Goal: Transaction & Acquisition: Download file/media

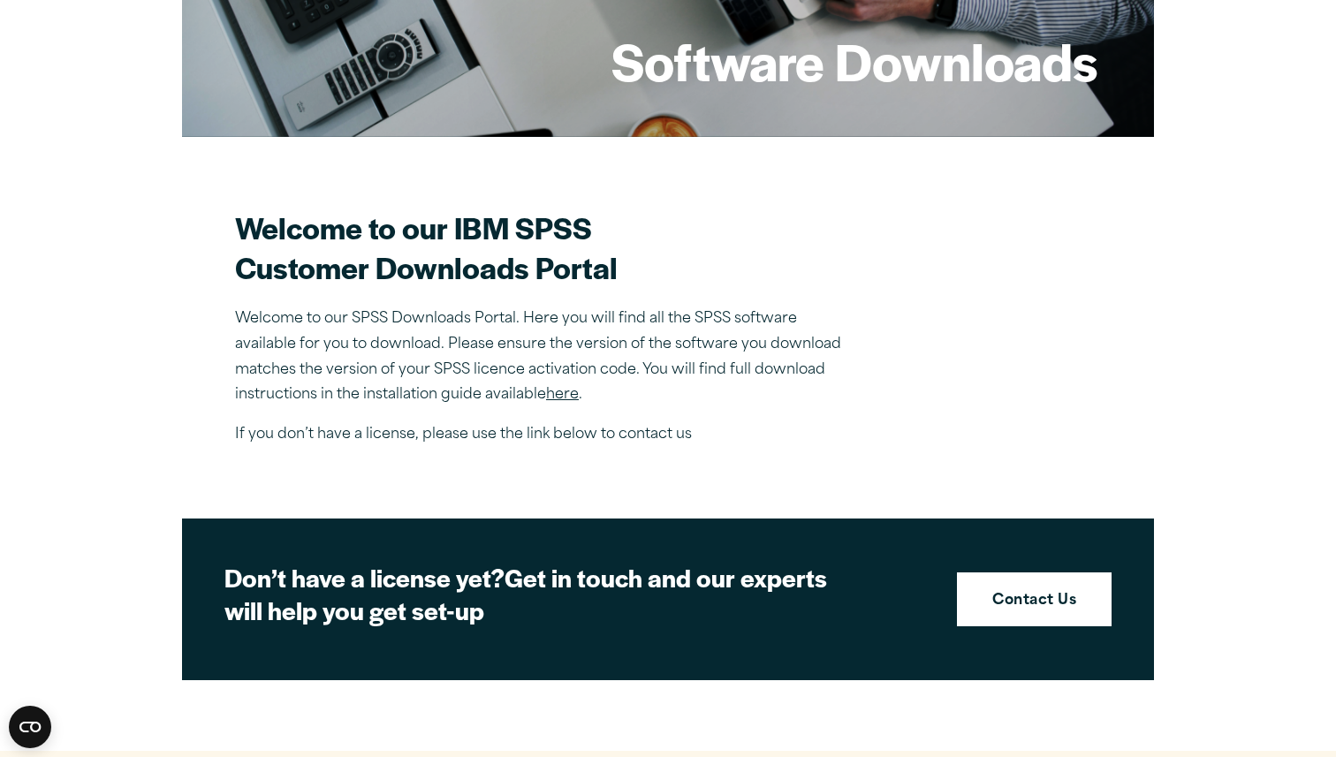
scroll to position [237, 0]
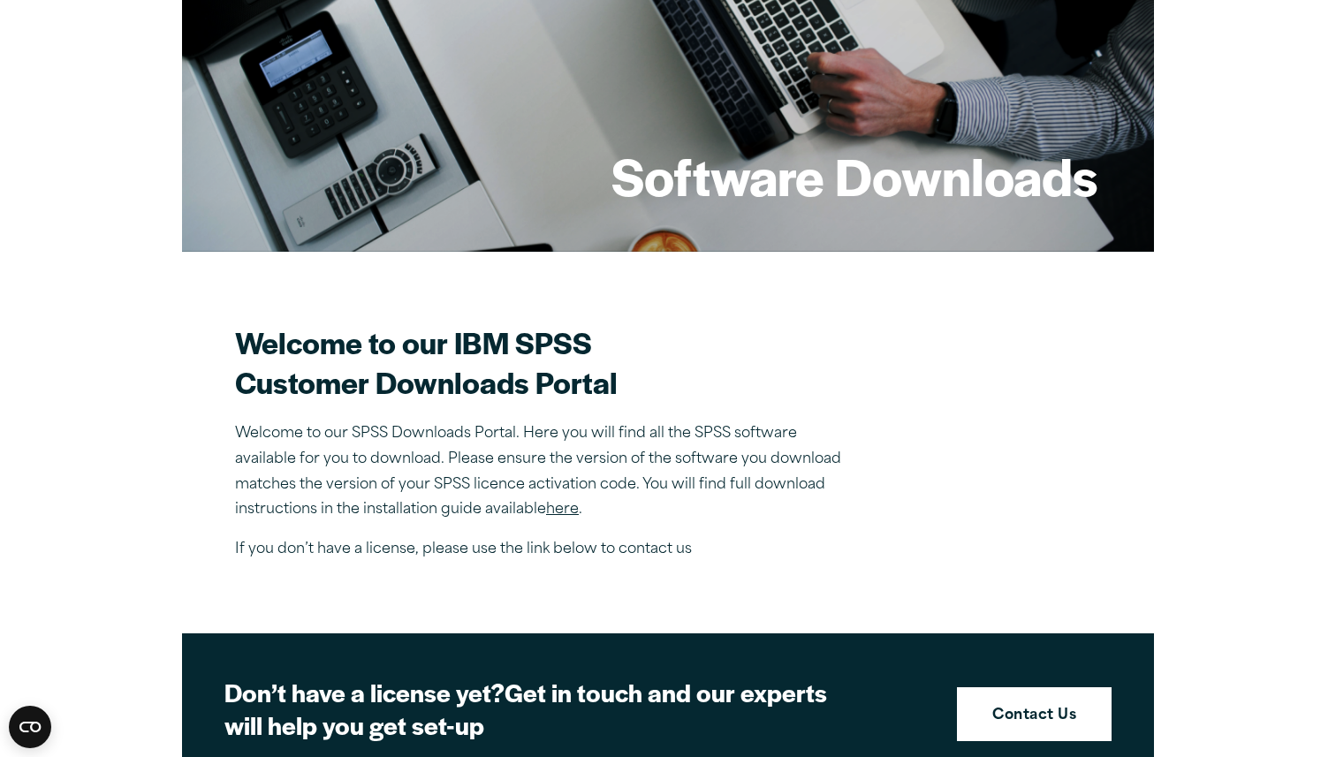
click at [555, 503] on link "here" at bounding box center [562, 510] width 33 height 14
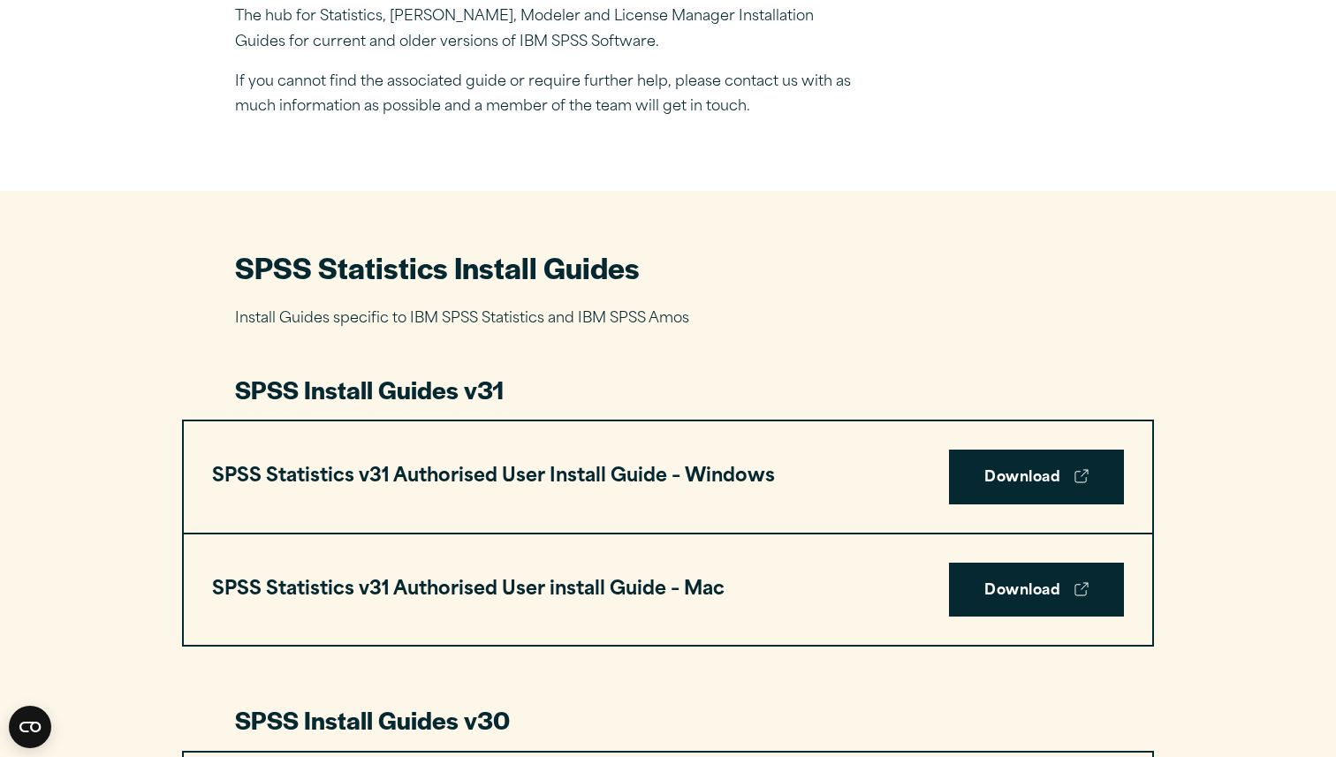
scroll to position [652, 0]
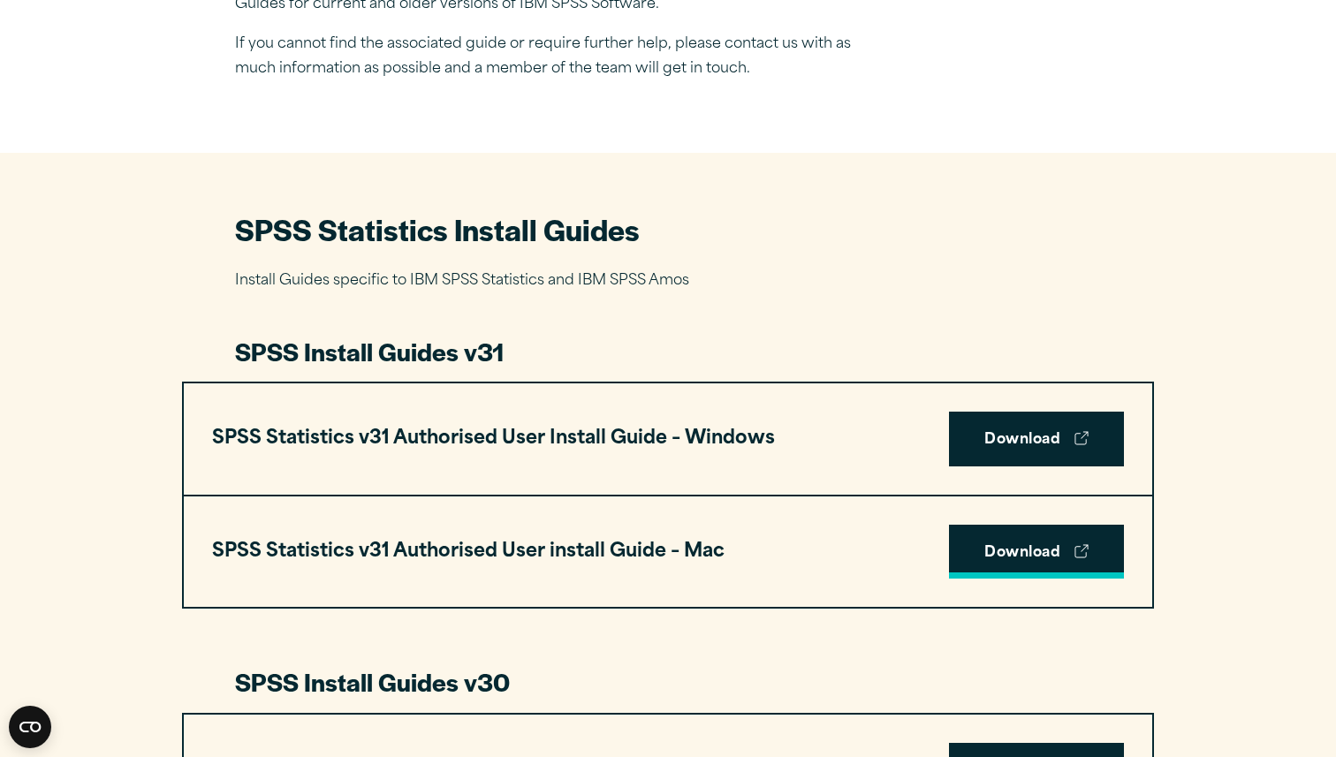
click at [1024, 553] on link "Download" at bounding box center [1036, 552] width 175 height 55
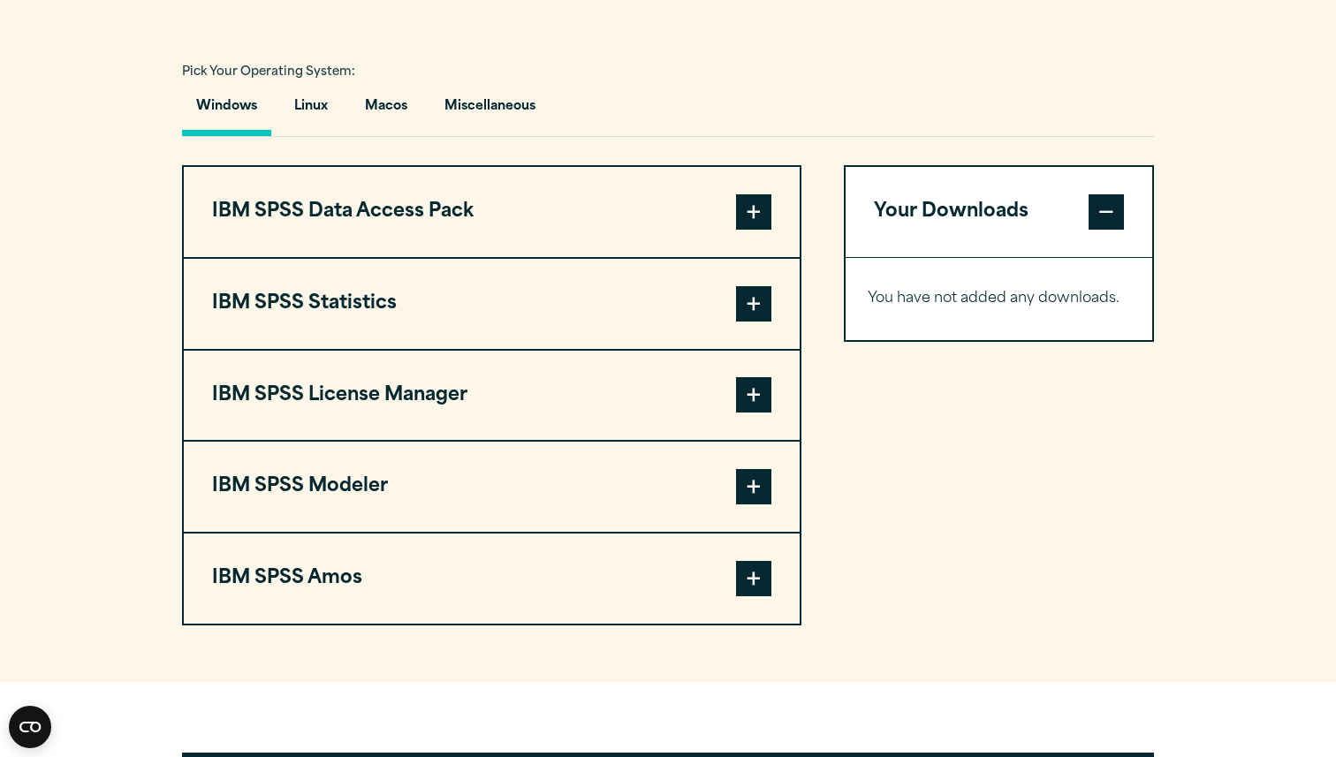
scroll to position [1281, 0]
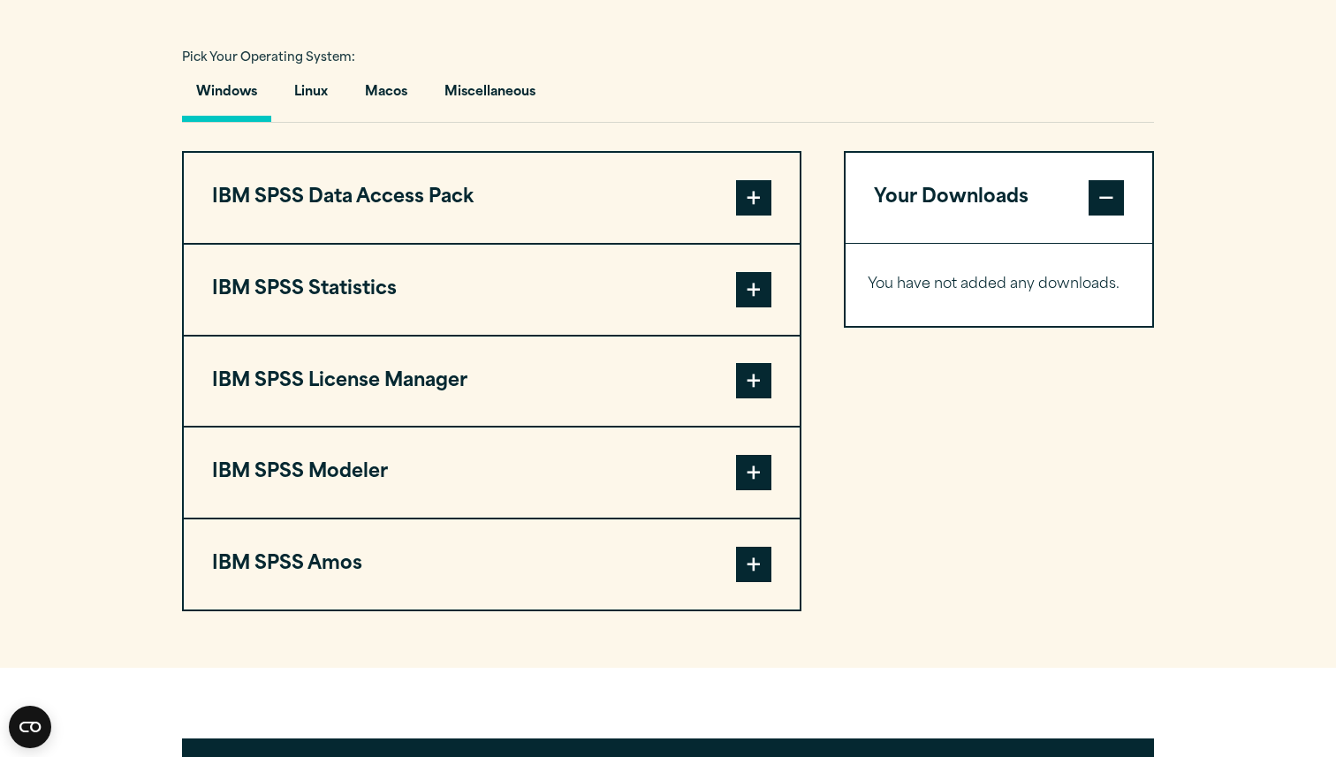
click at [749, 288] on span at bounding box center [753, 289] width 35 height 35
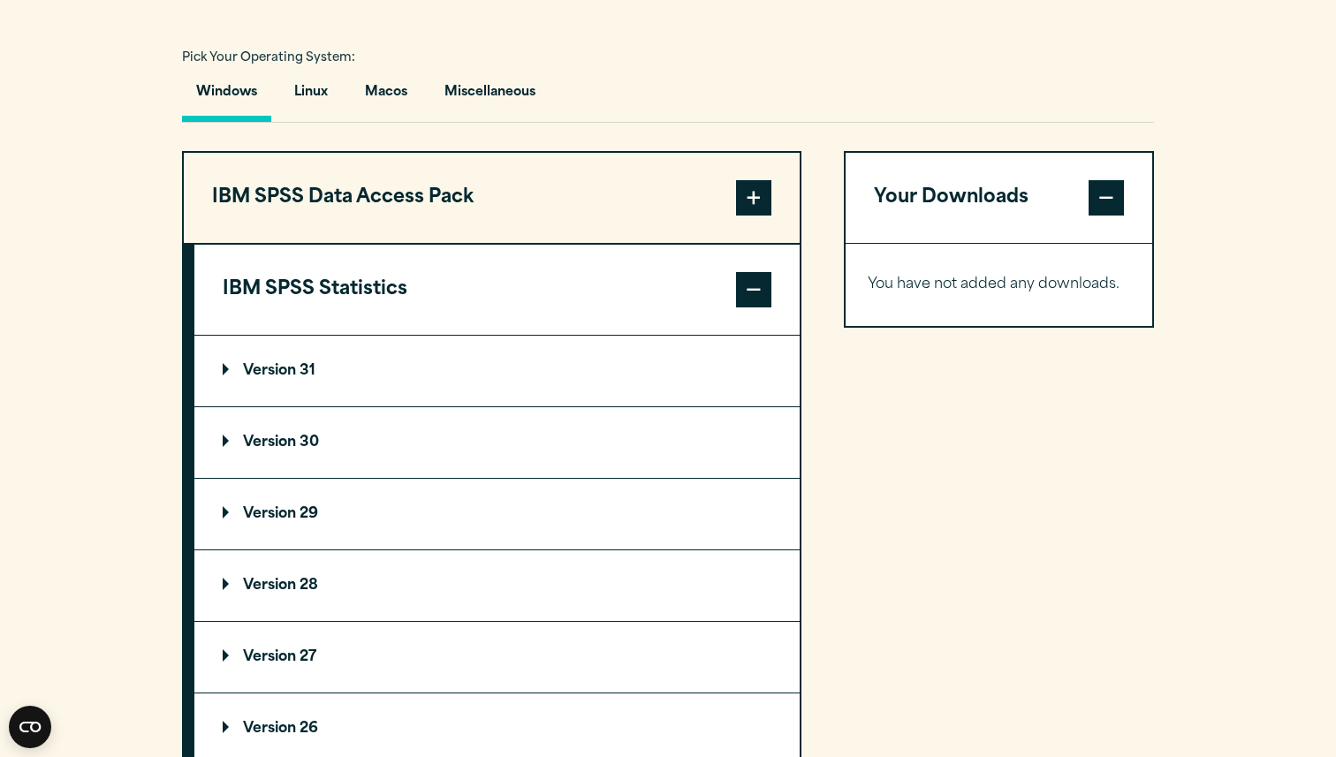
click at [475, 379] on summary "Version 31" at bounding box center [496, 371] width 605 height 71
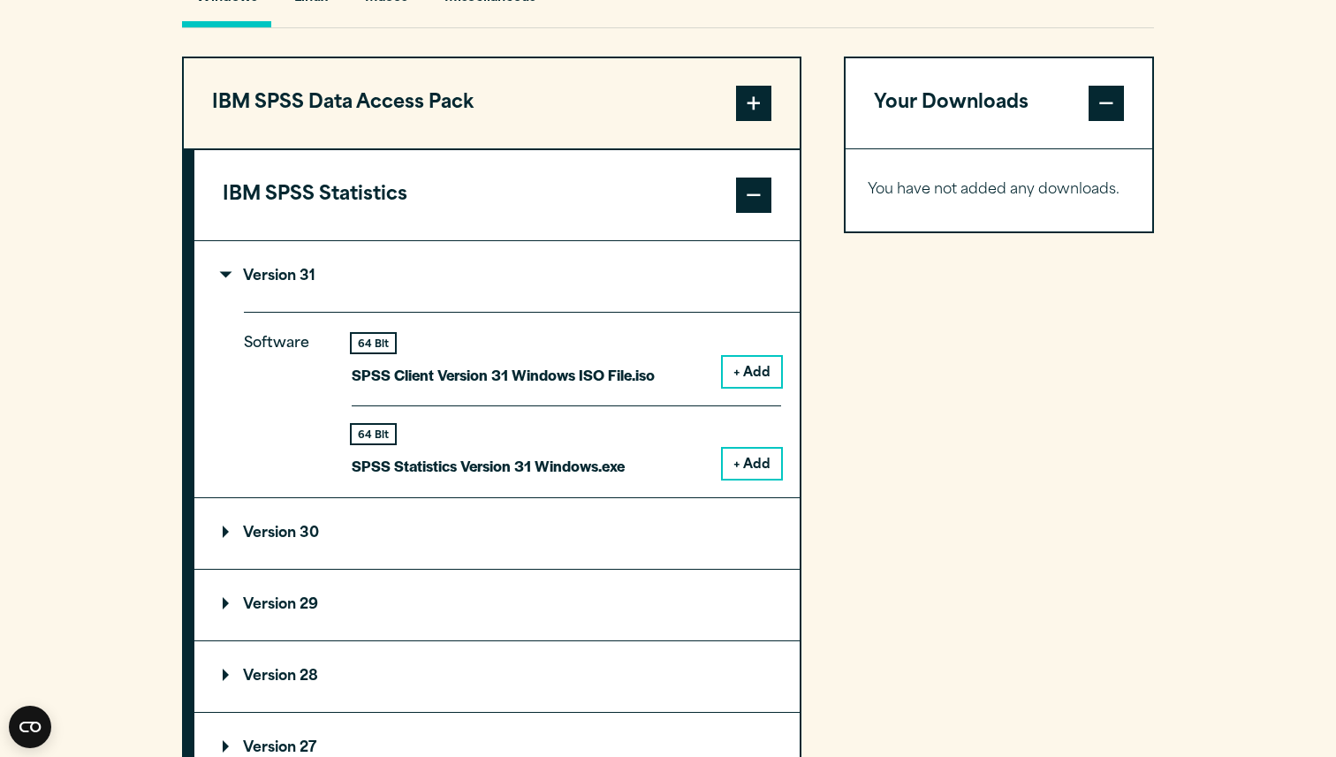
scroll to position [1374, 0]
click at [726, 213] on button "IBM SPSS Statistics" at bounding box center [496, 196] width 605 height 90
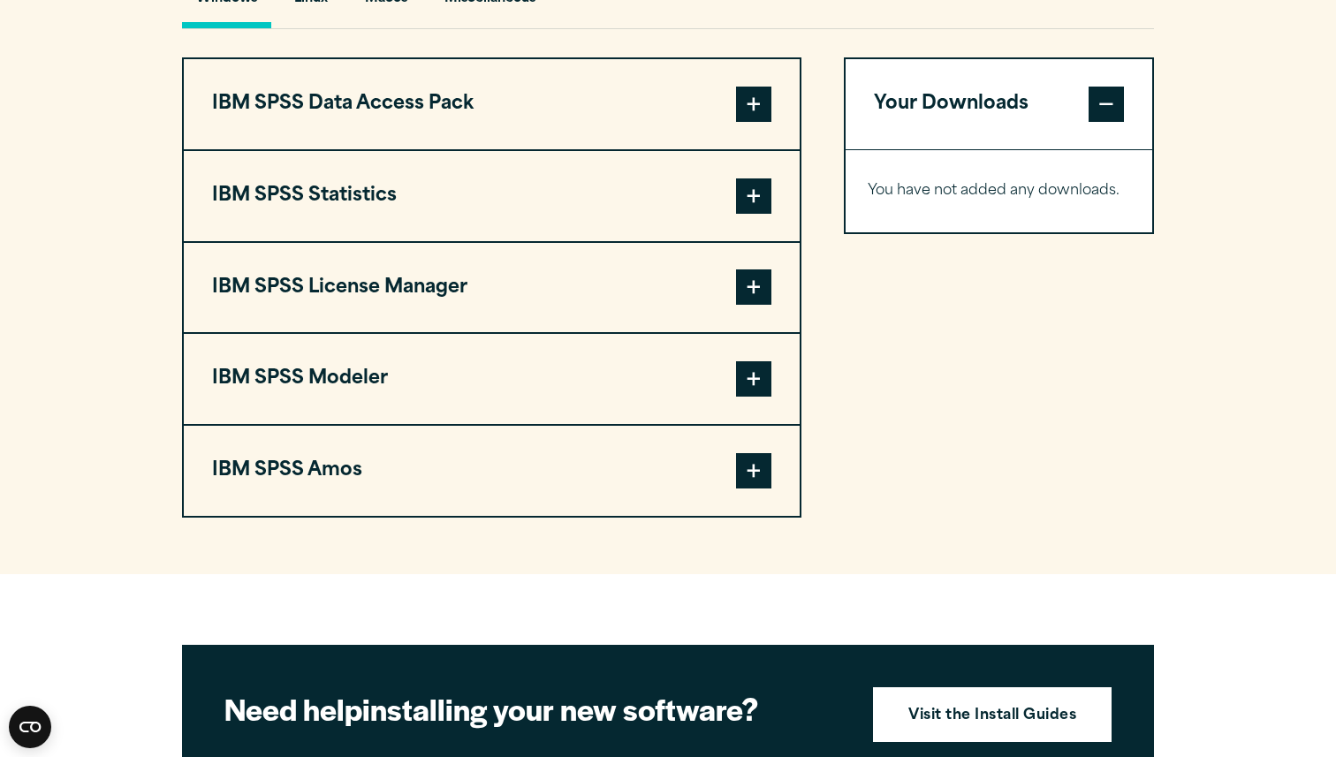
click at [729, 211] on button "IBM SPSS Statistics" at bounding box center [492, 196] width 616 height 90
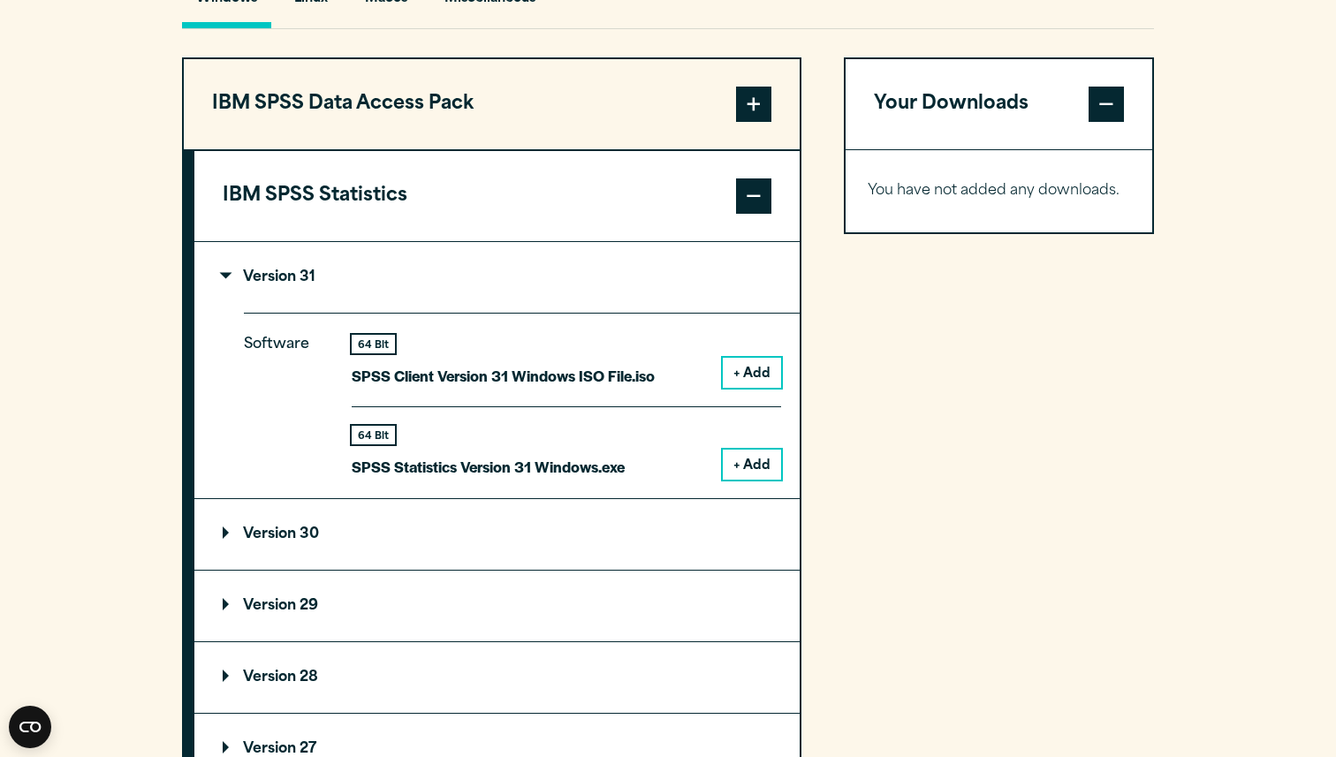
click at [763, 115] on span at bounding box center [753, 104] width 35 height 35
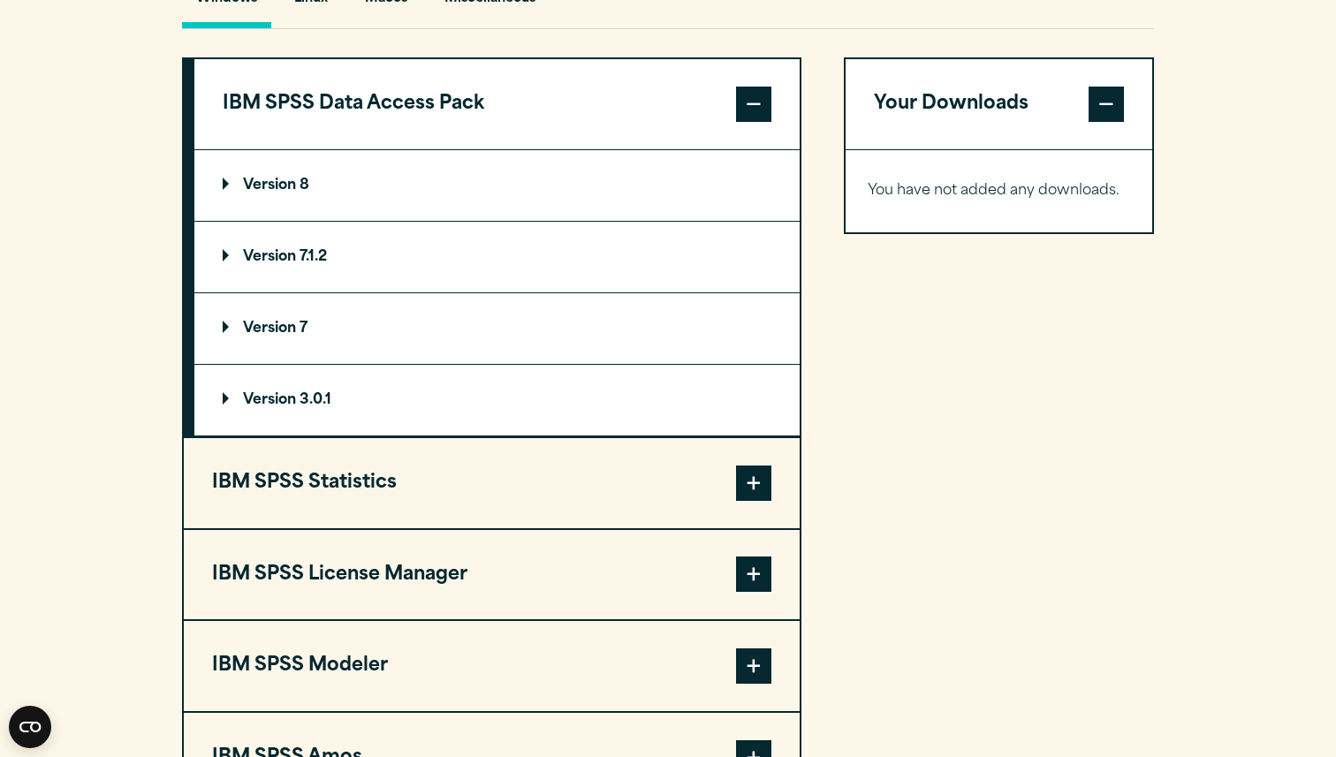
click at [759, 114] on span at bounding box center [753, 104] width 35 height 35
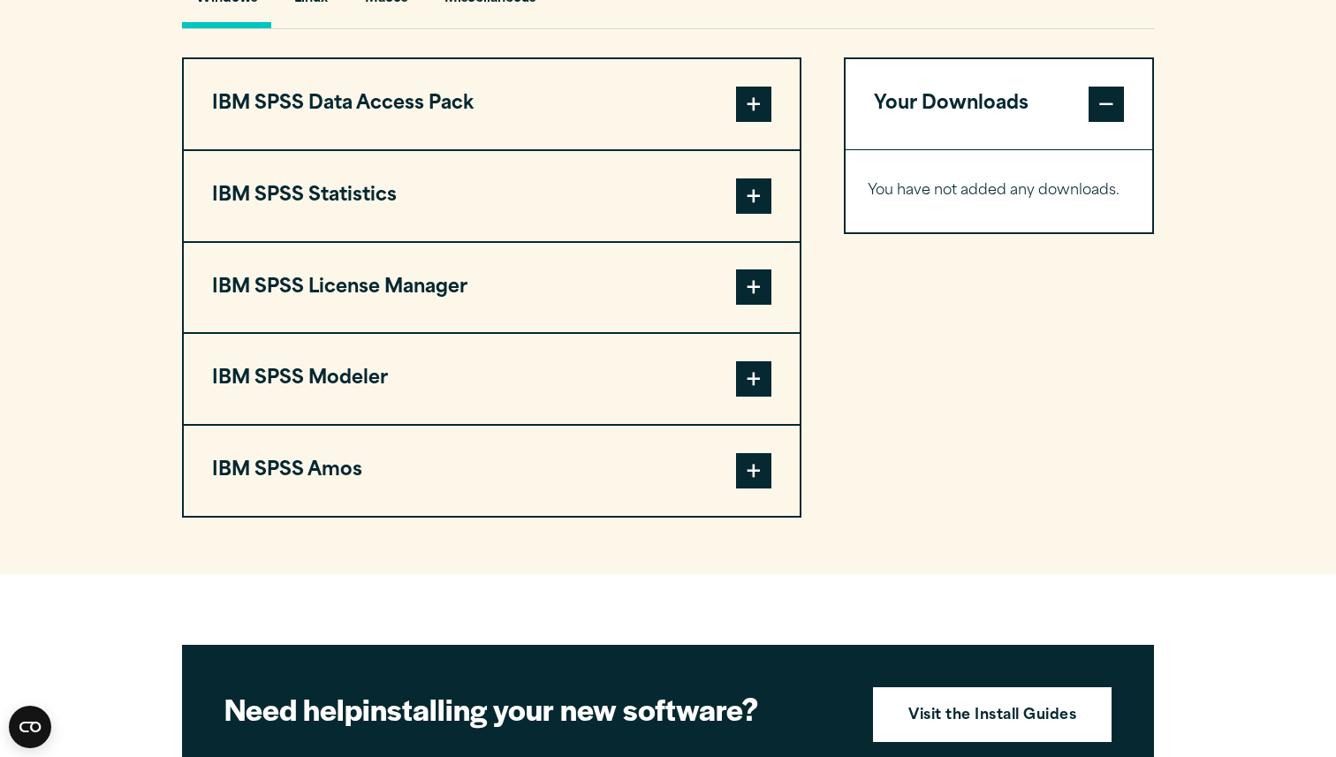
click at [774, 201] on button "IBM SPSS Statistics" at bounding box center [492, 196] width 616 height 90
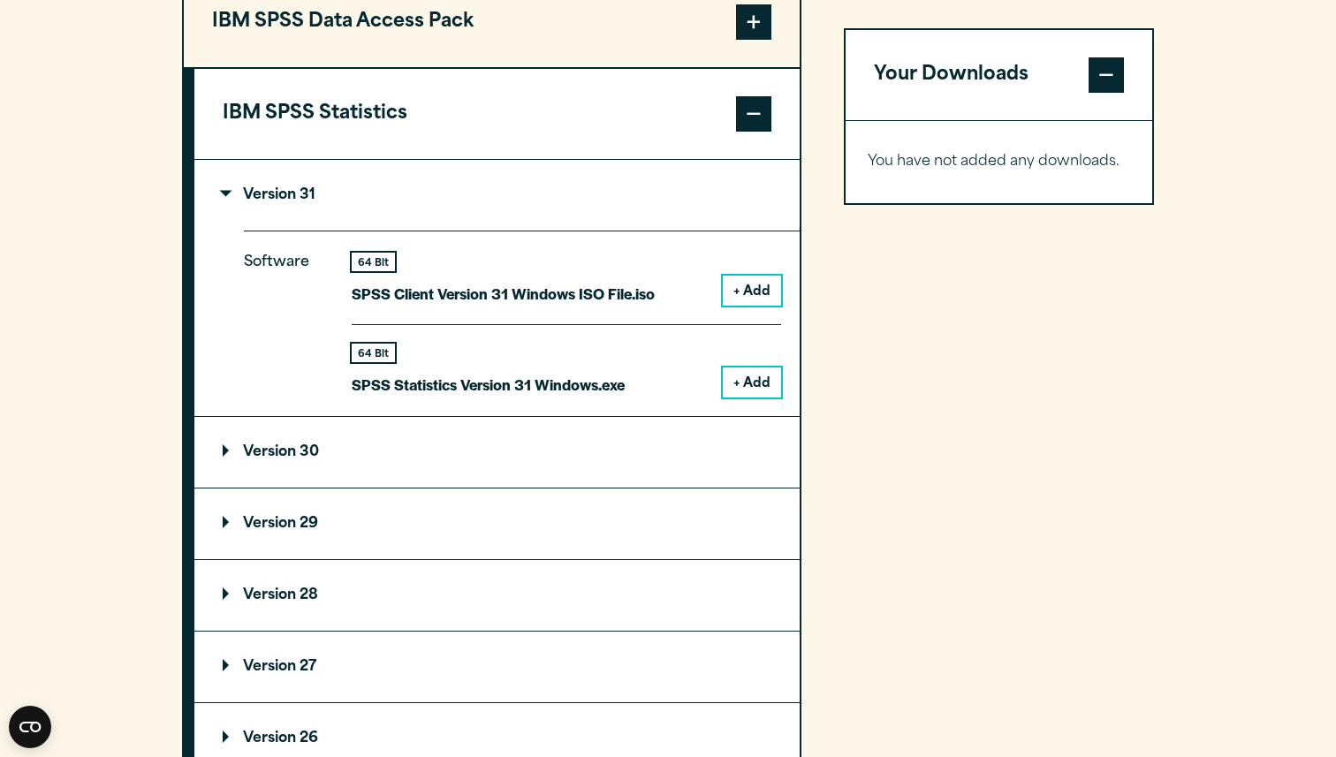
scroll to position [1478, 0]
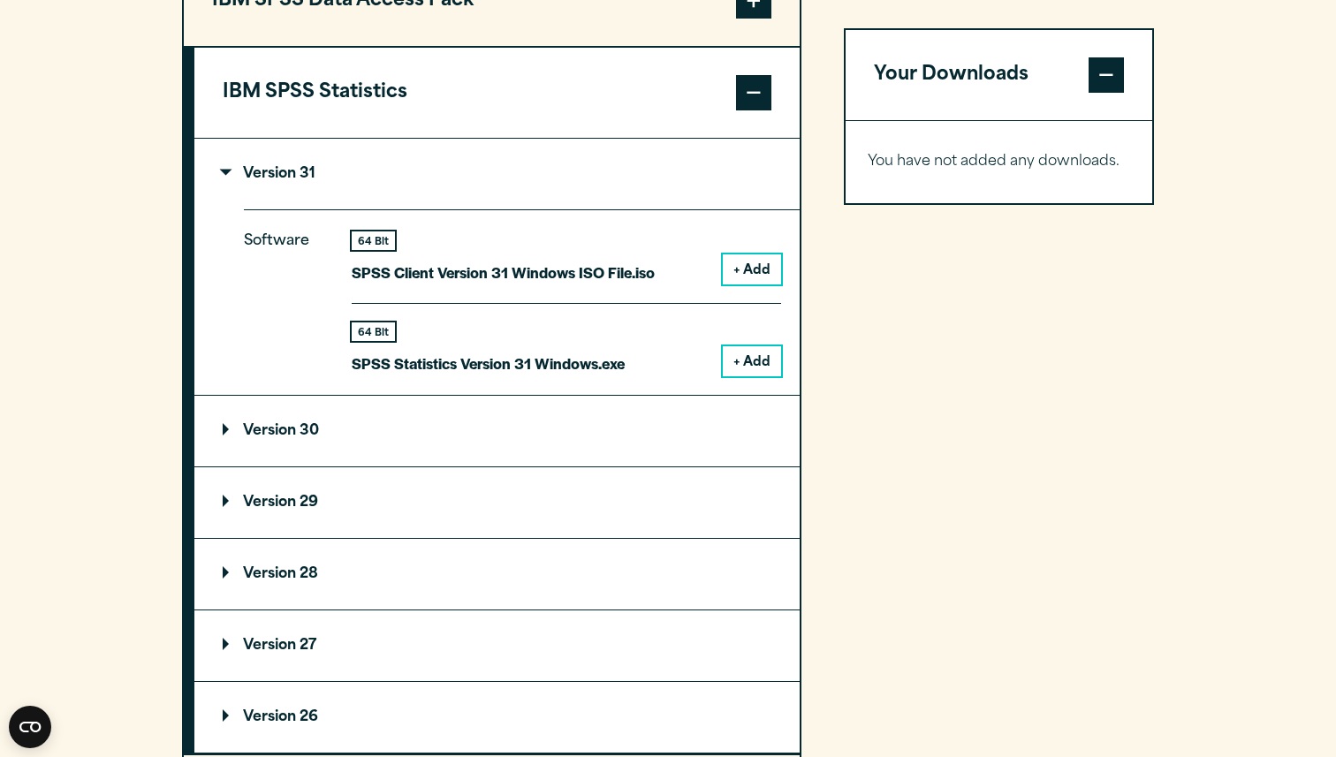
click at [647, 447] on summary "Version 30" at bounding box center [496, 431] width 605 height 71
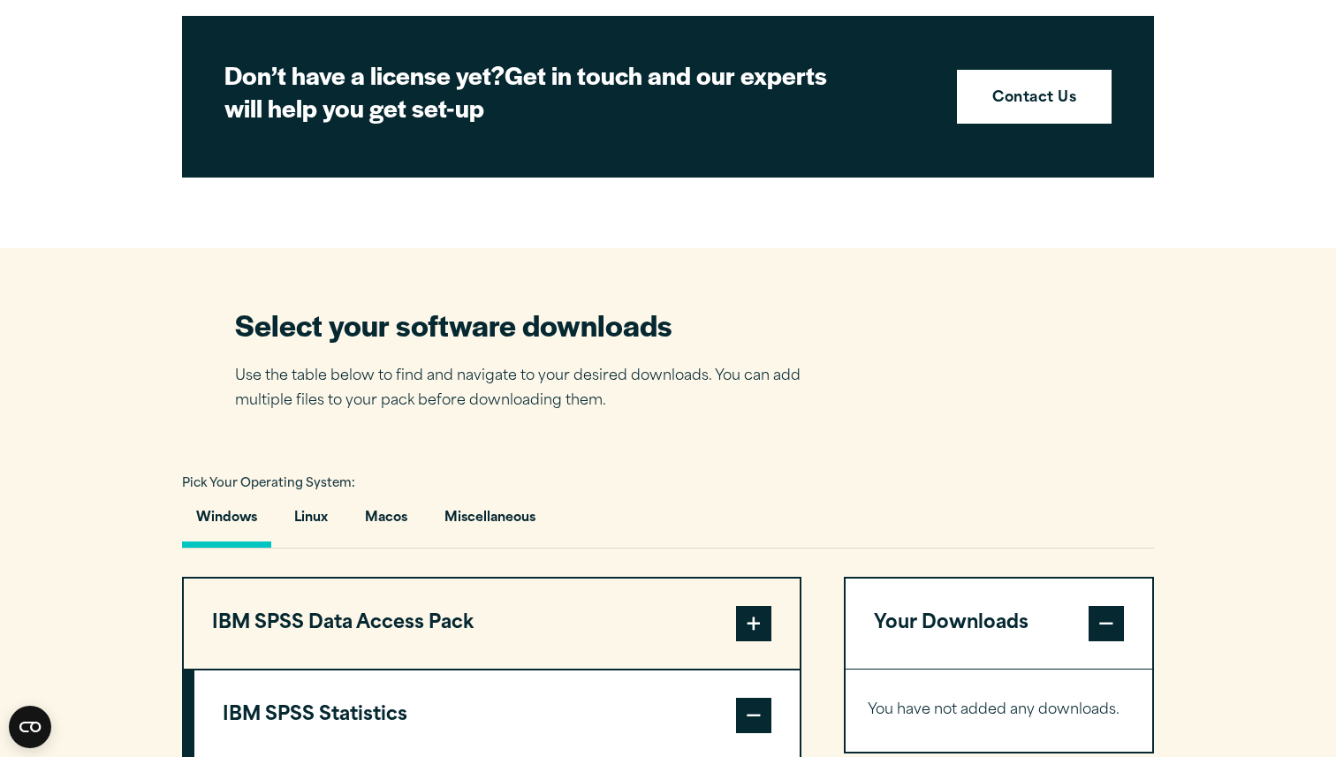
scroll to position [852, 0]
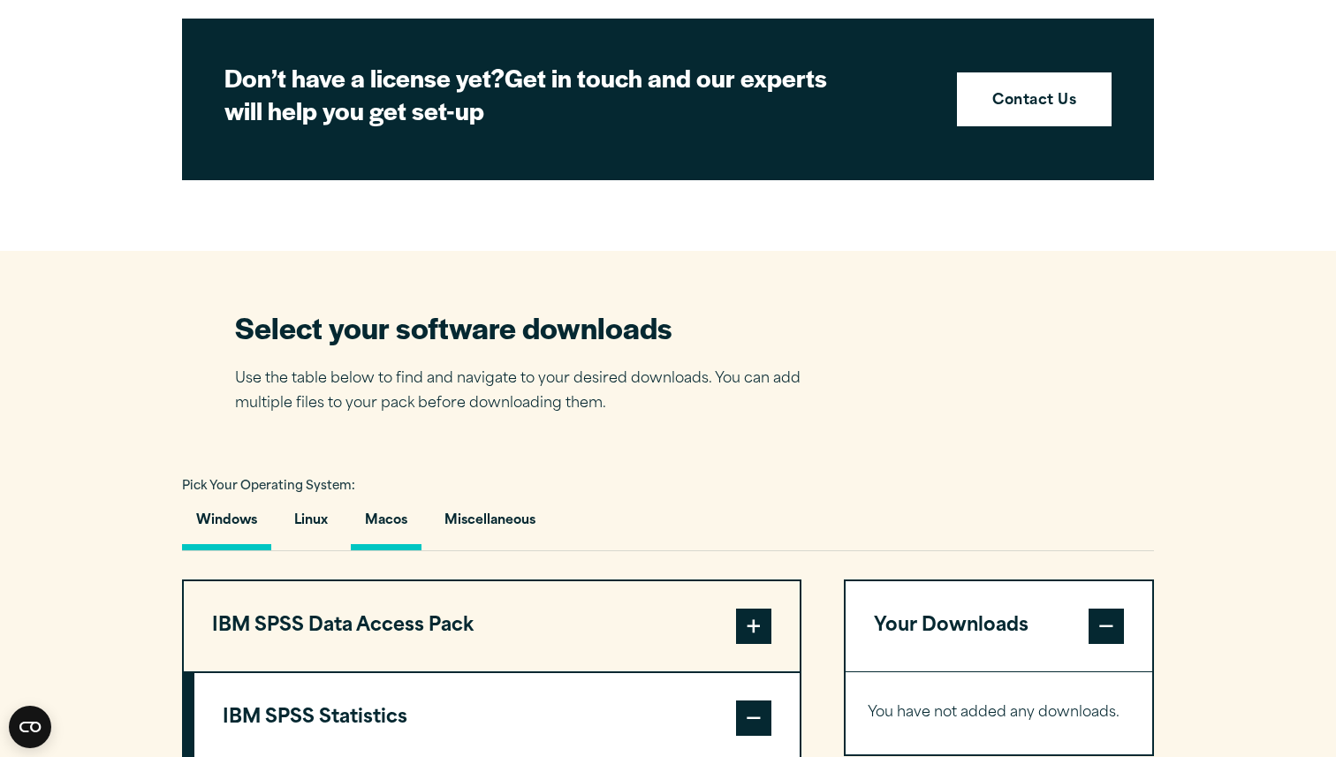
click at [386, 524] on button "Macos" at bounding box center [386, 525] width 71 height 50
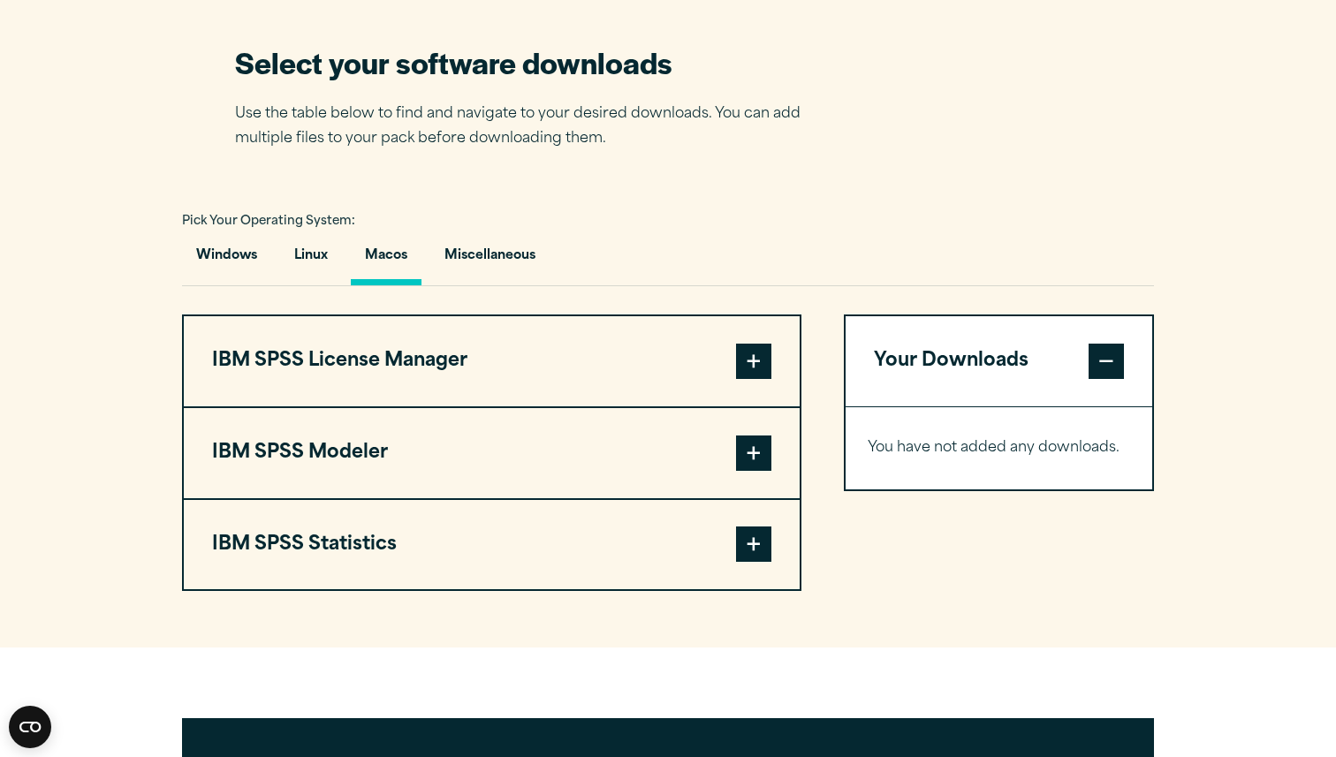
scroll to position [1231, 0]
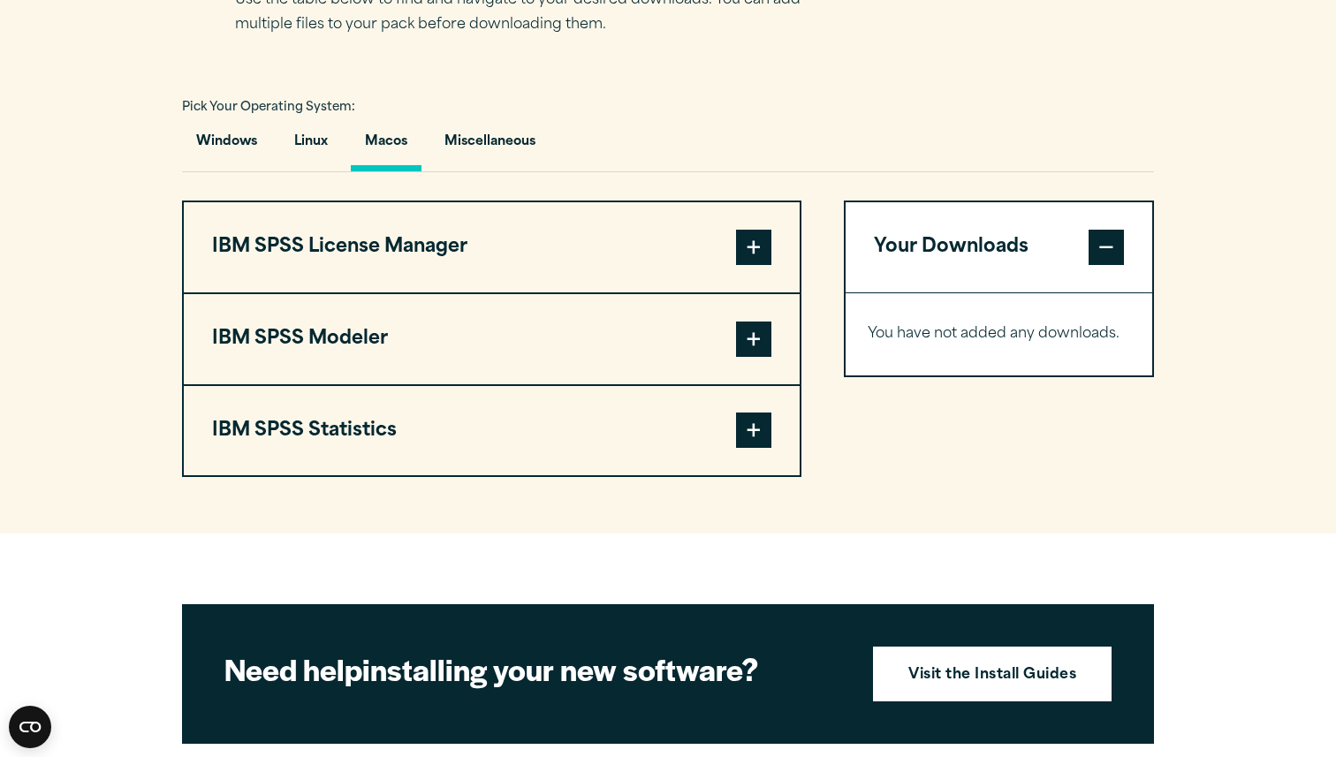
click at [767, 428] on span at bounding box center [753, 430] width 35 height 35
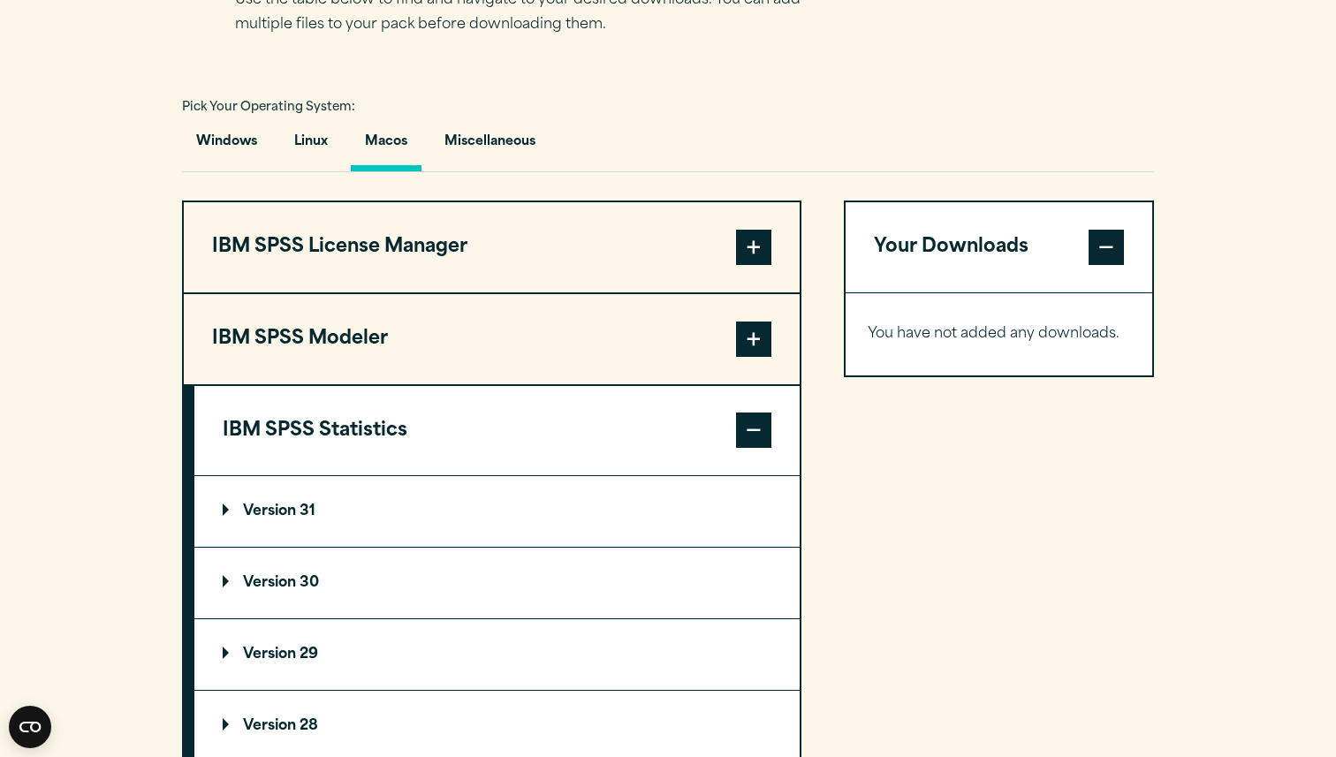
click at [594, 529] on summary "Version 31" at bounding box center [496, 511] width 605 height 71
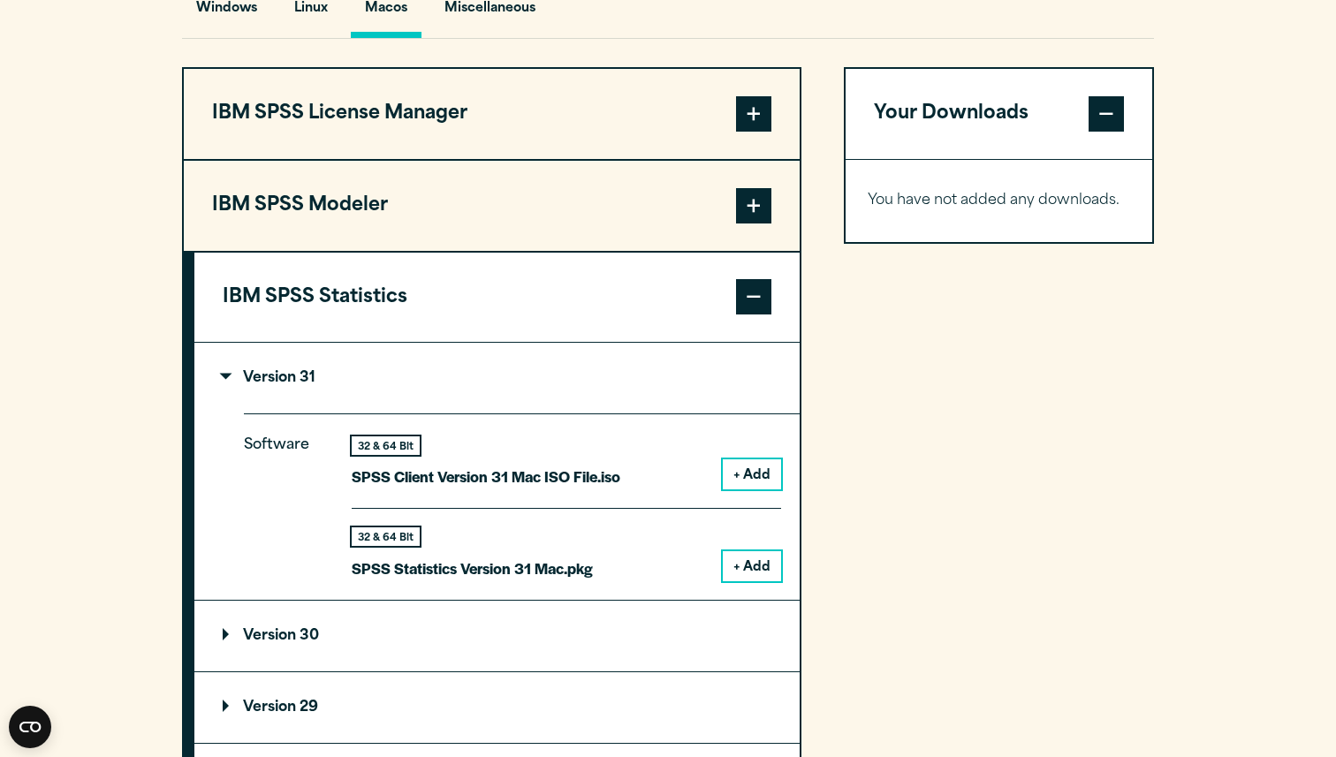
scroll to position [1383, 0]
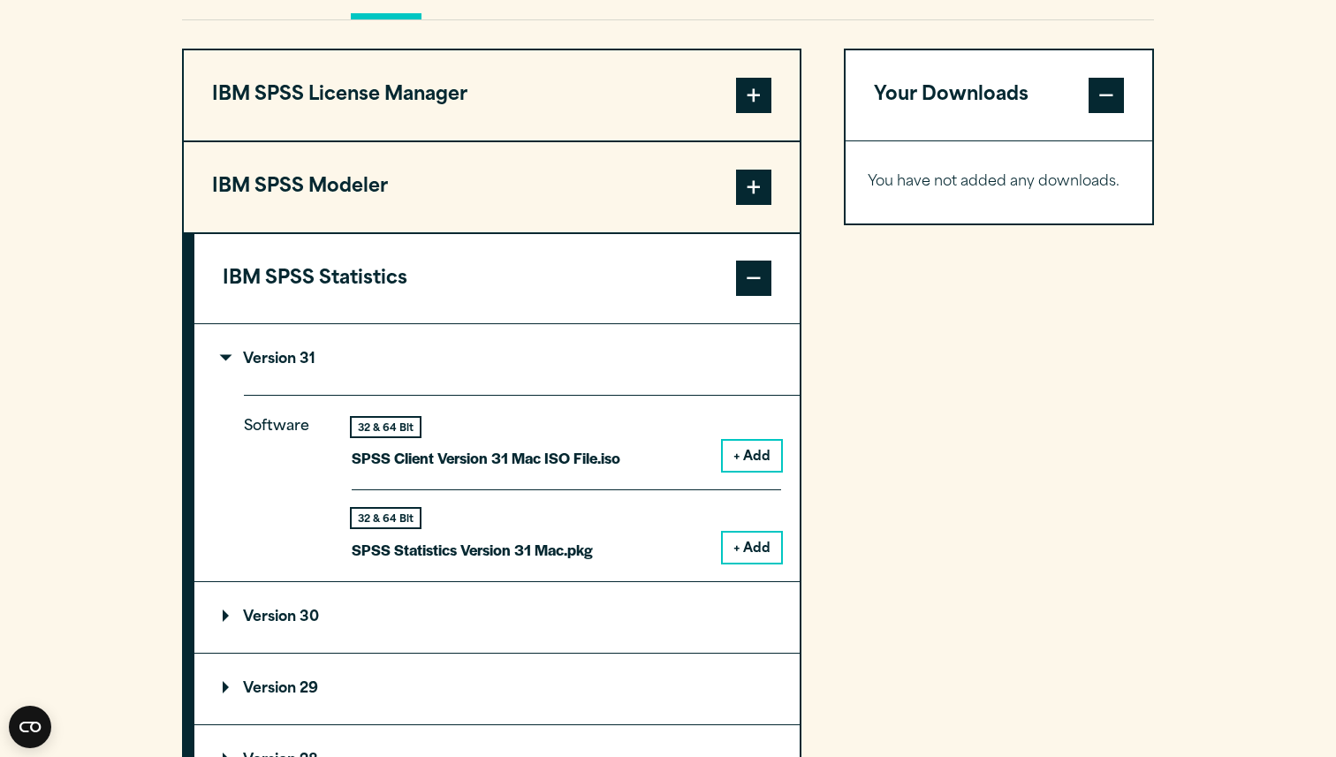
click at [765, 574] on div "Software 32 & 64 Bit SPSS Client Version 31 Mac ISO File.iso + Add 32 & 64 Bit …" at bounding box center [522, 488] width 556 height 186
click at [765, 554] on button "+ Add" at bounding box center [752, 548] width 58 height 30
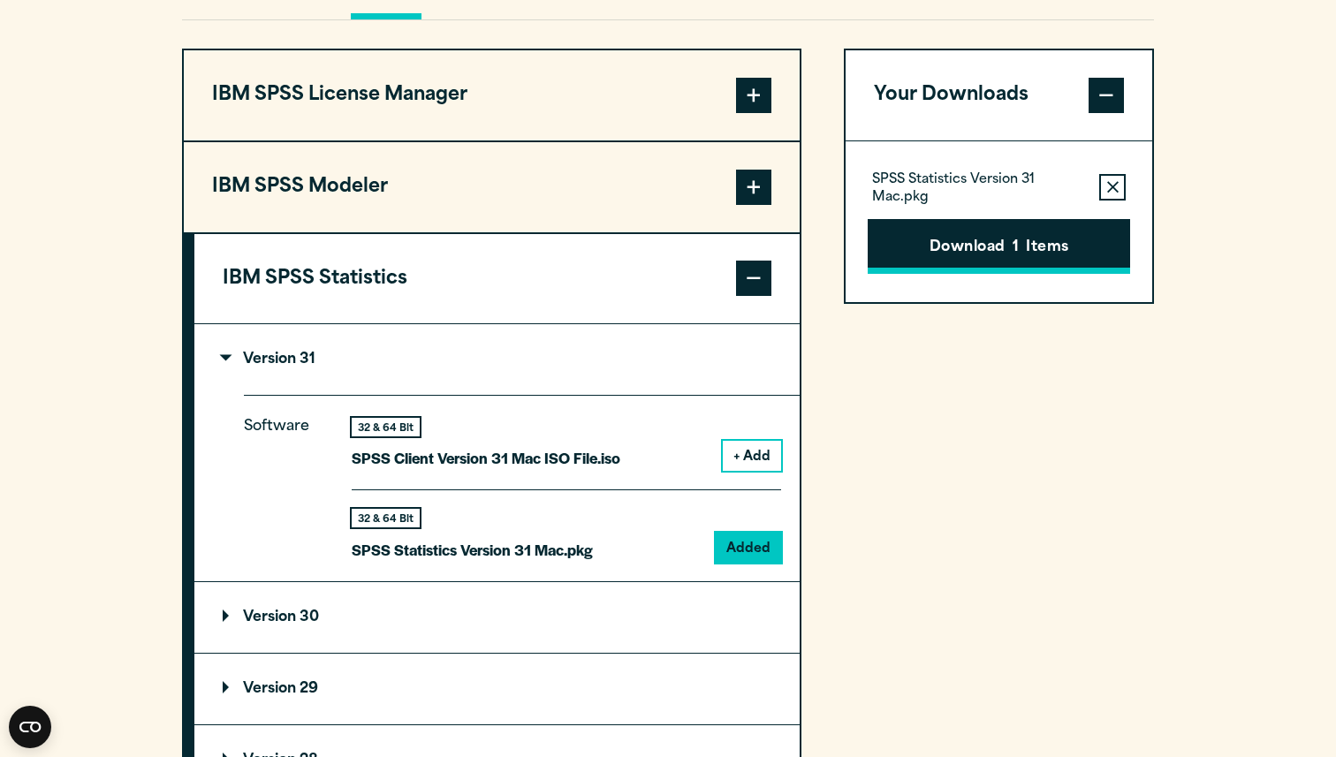
click at [1021, 244] on button "Download 1 Items" at bounding box center [999, 246] width 262 height 55
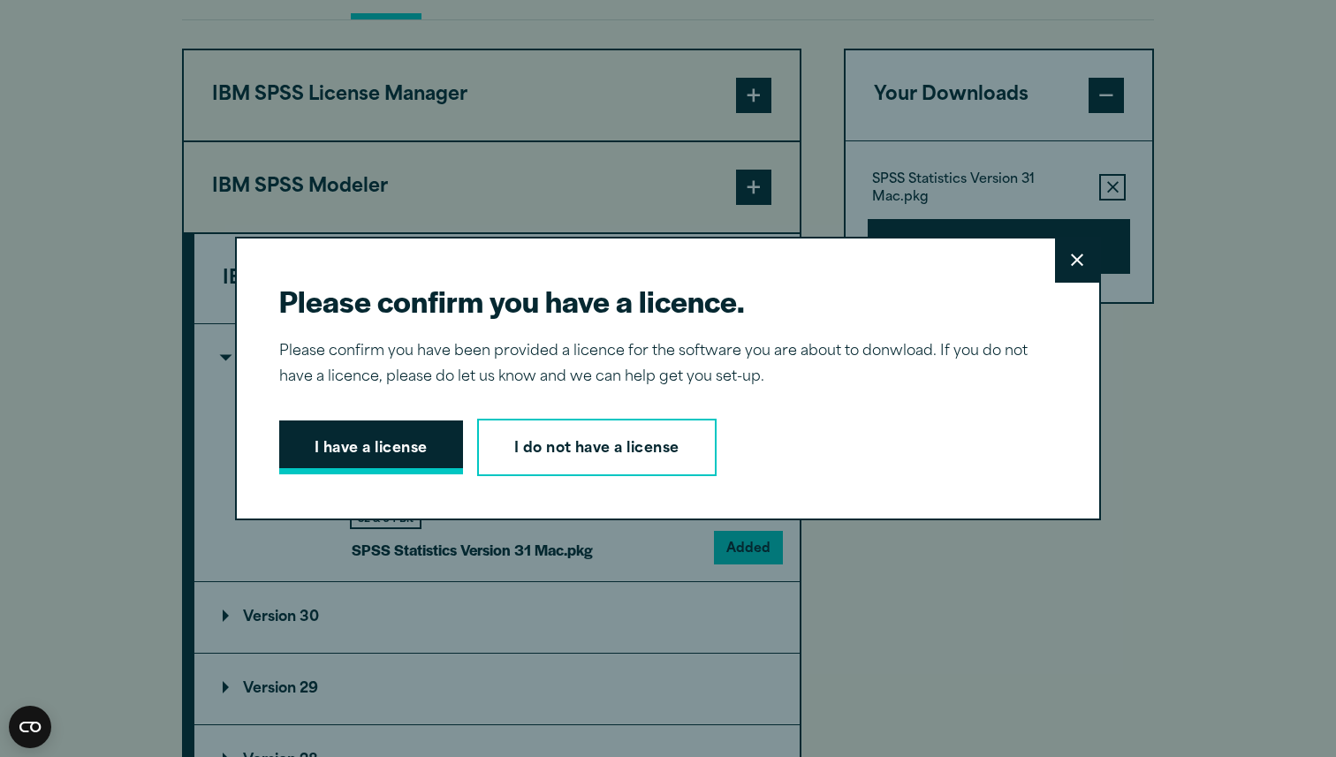
click at [409, 425] on button "I have a license" at bounding box center [371, 448] width 184 height 55
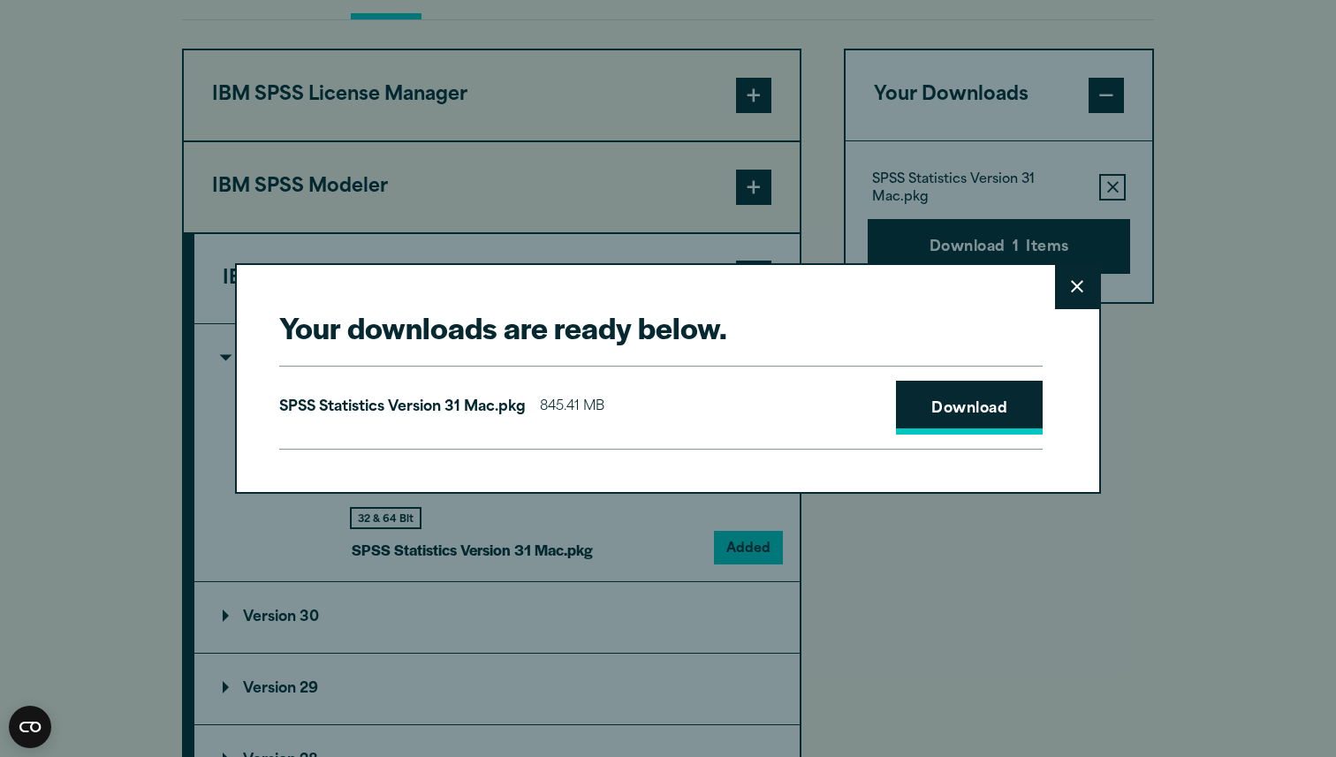
click at [956, 399] on link "Download" at bounding box center [969, 408] width 147 height 55
click at [1081, 281] on icon at bounding box center [1077, 286] width 12 height 13
